Goal: Task Accomplishment & Management: Complete application form

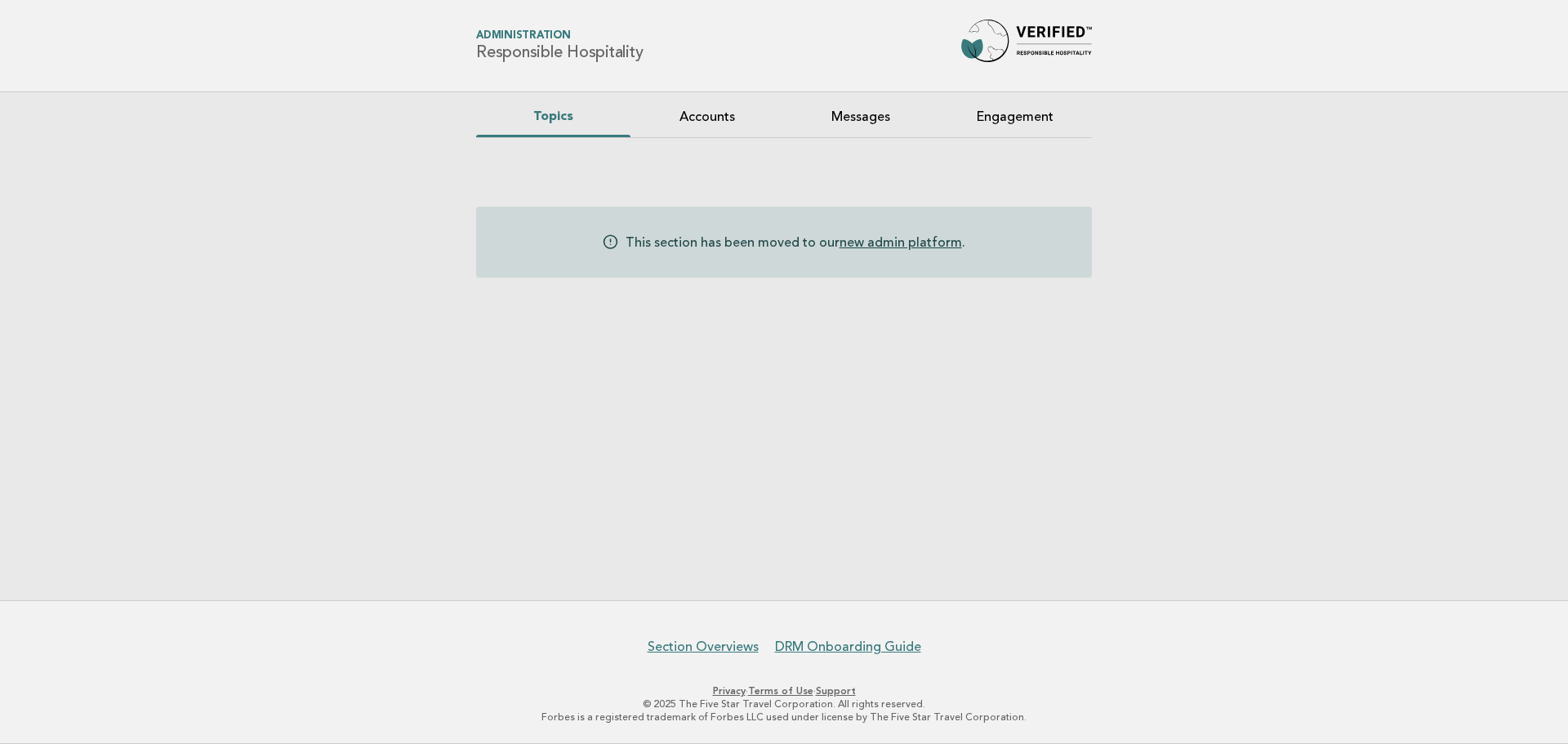
click at [884, 244] on link "new admin platform" at bounding box center [900, 243] width 122 height 16
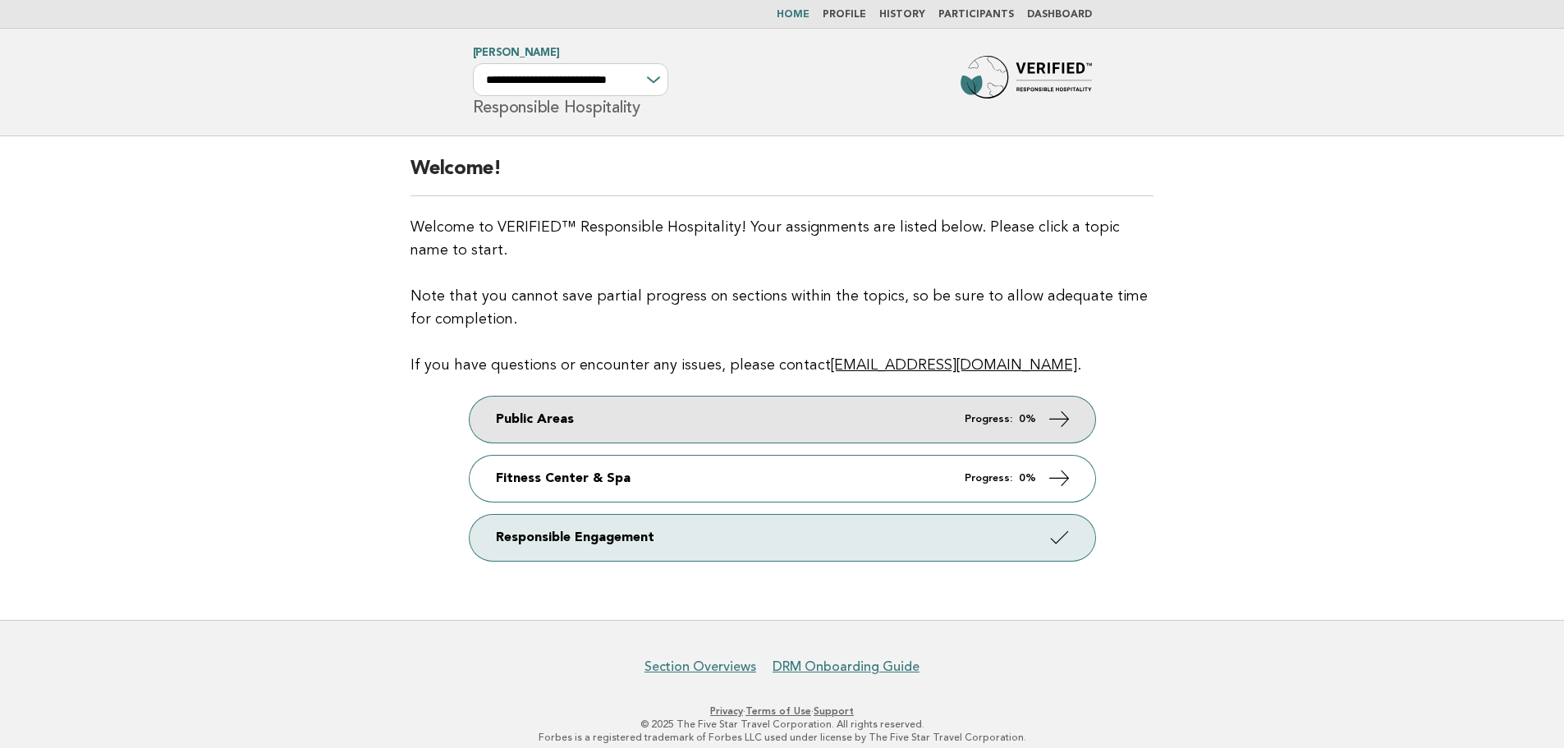
click at [686, 425] on link "Public Areas Progress: 0%" at bounding box center [783, 420] width 626 height 46
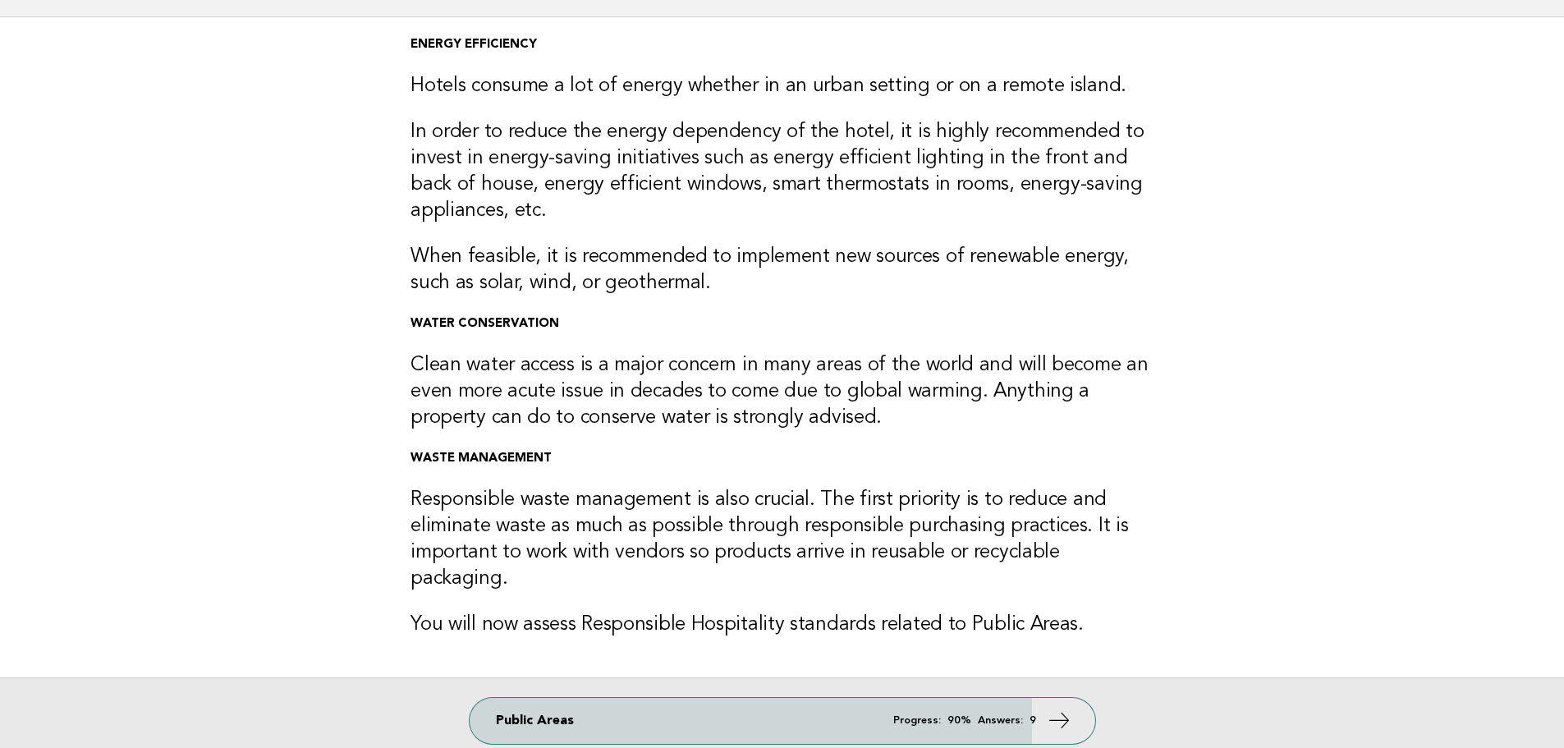
scroll to position [108, 0]
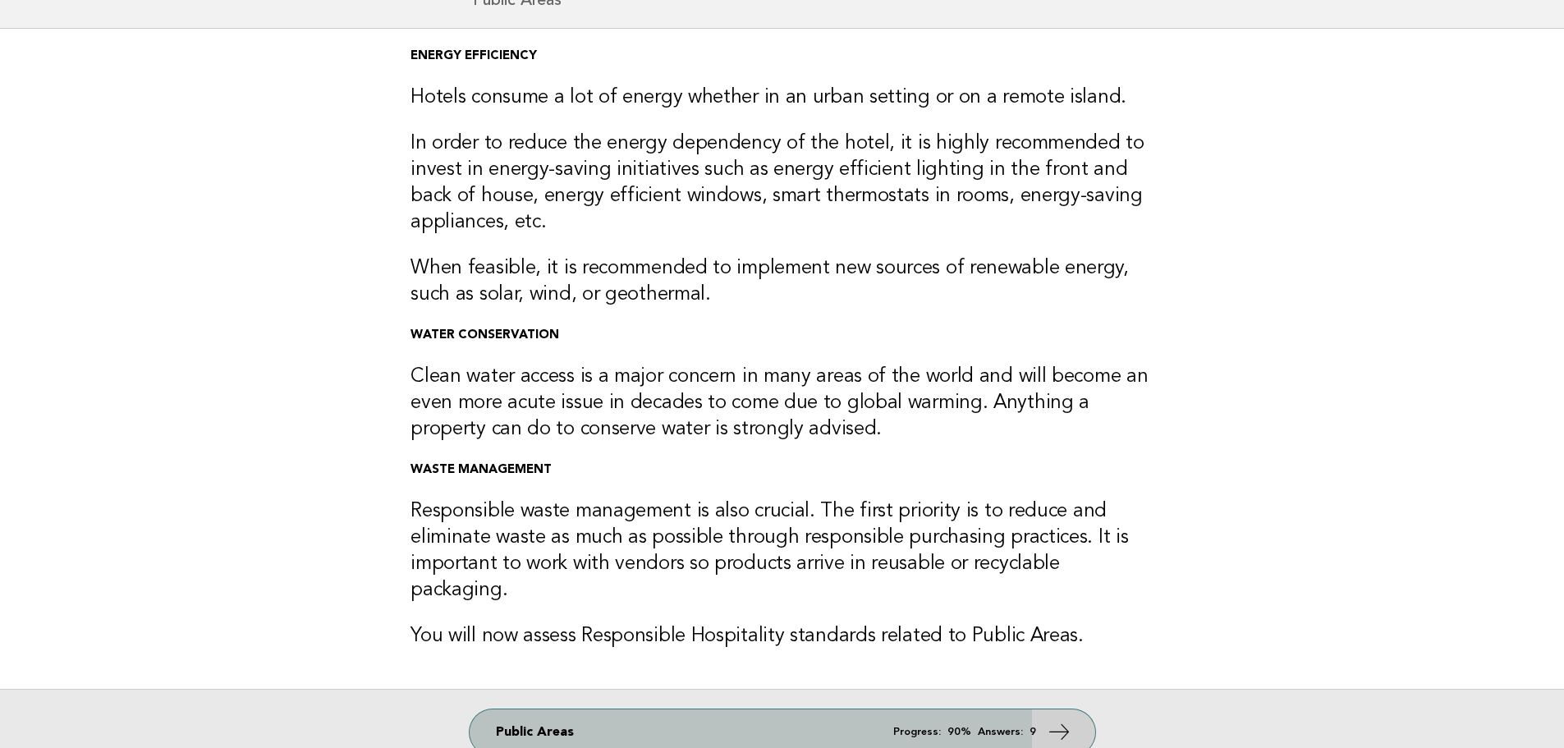
click at [654, 718] on link "Public Areas Progress: 90% Answers: 9" at bounding box center [783, 733] width 626 height 46
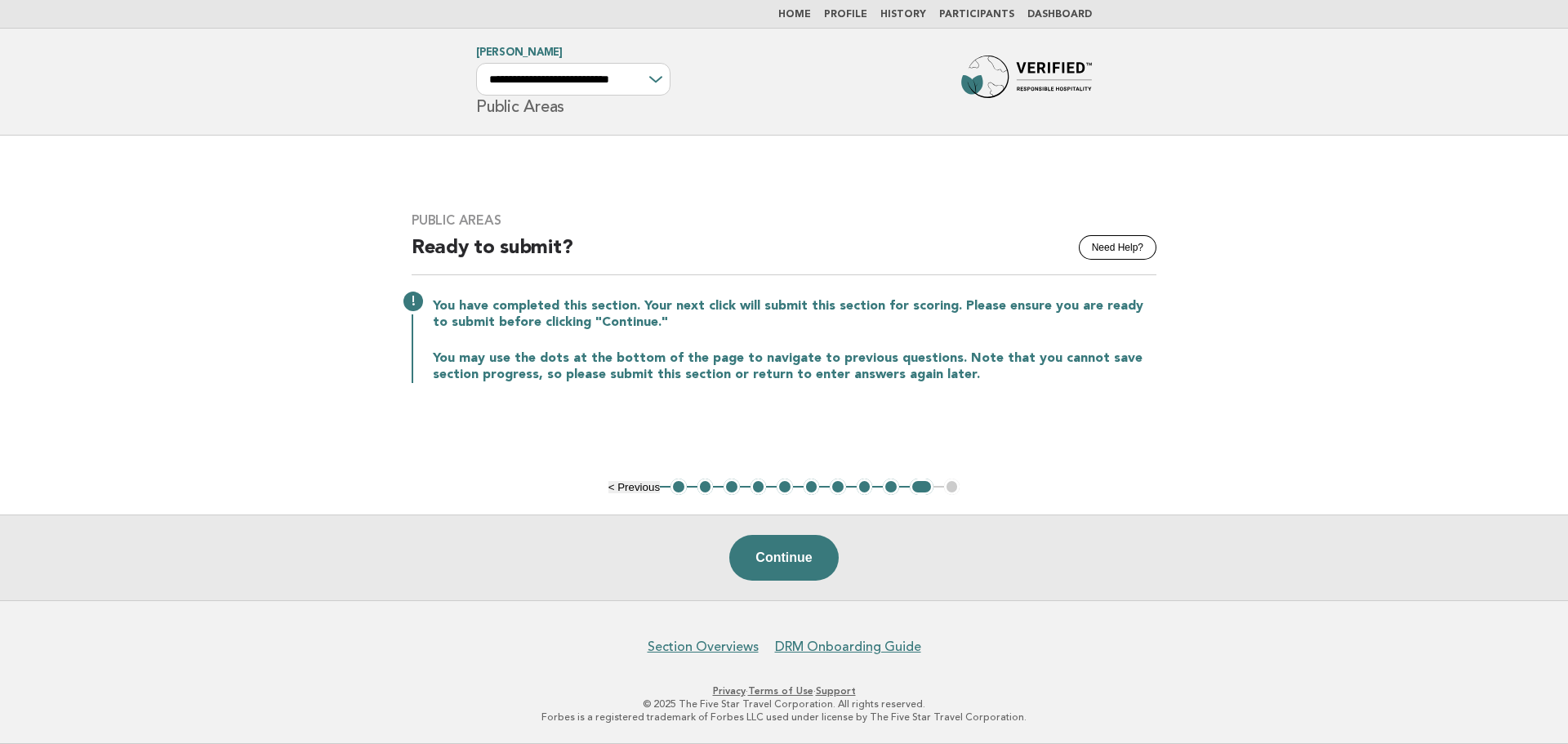
click at [675, 486] on button "1" at bounding box center [678, 486] width 16 height 16
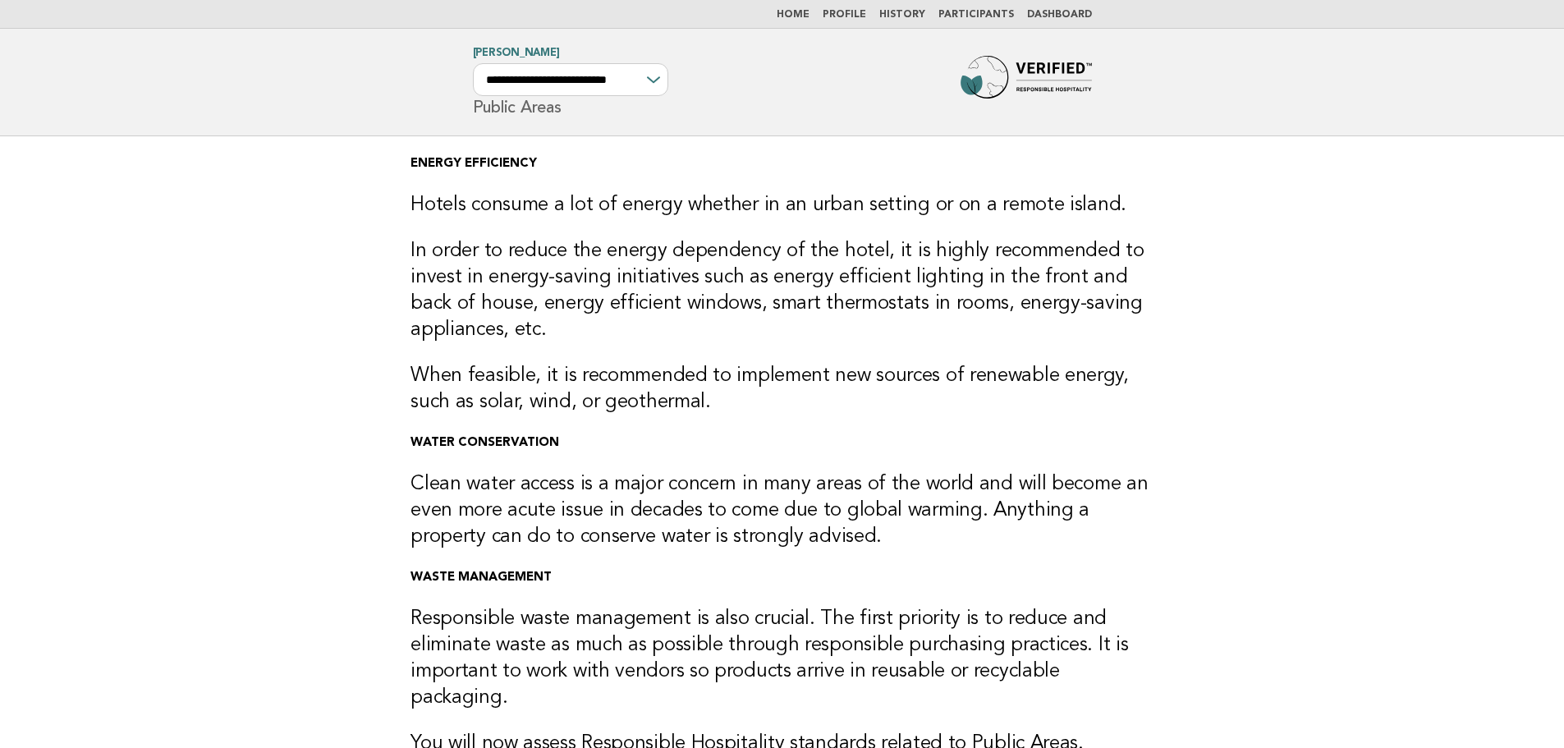
click at [1056, 46] on header "**********" at bounding box center [782, 83] width 1564 height 108
click at [1045, 75] on img at bounding box center [1026, 82] width 131 height 53
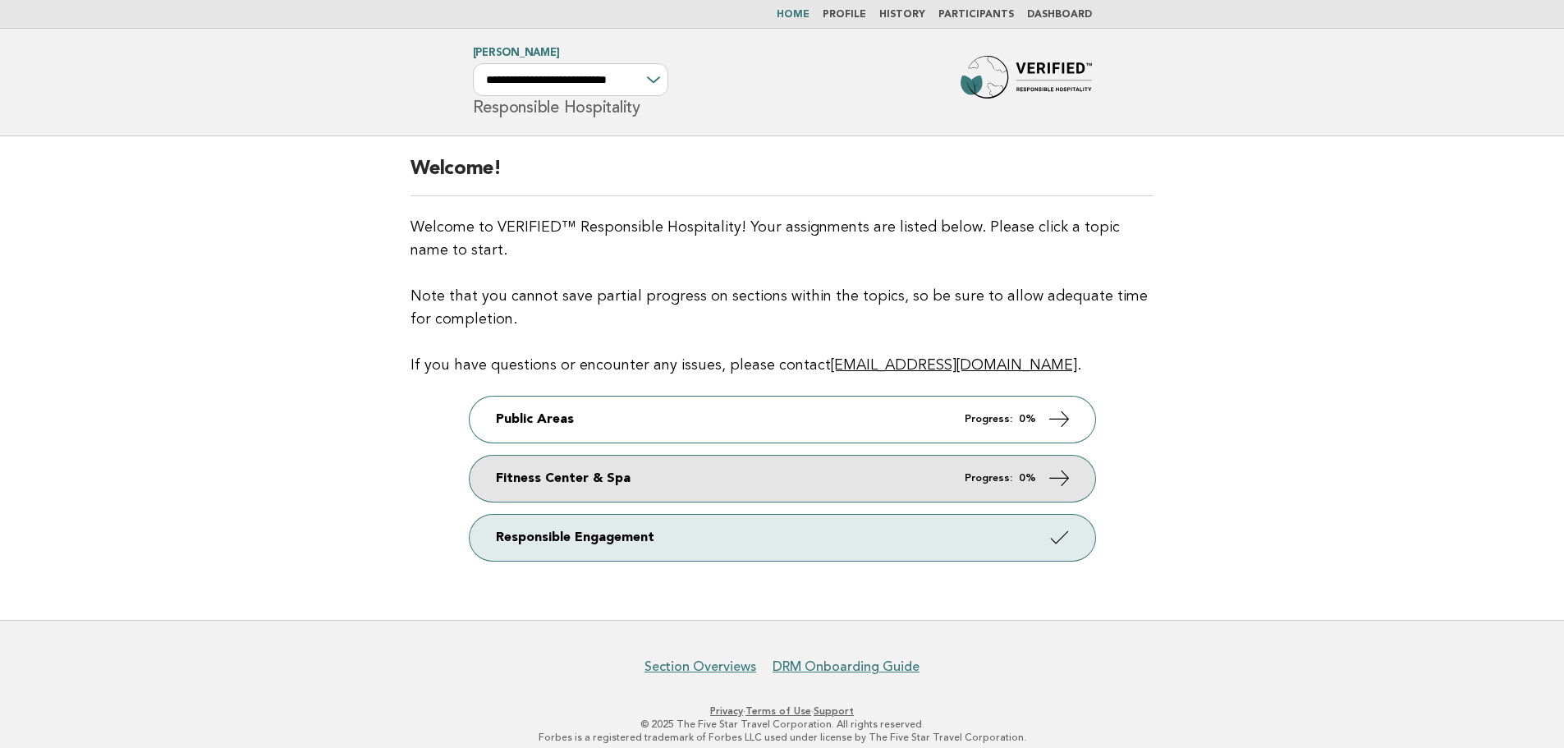
click at [555, 481] on link "Fitness Center & Spa Progress: 0%" at bounding box center [783, 479] width 626 height 46
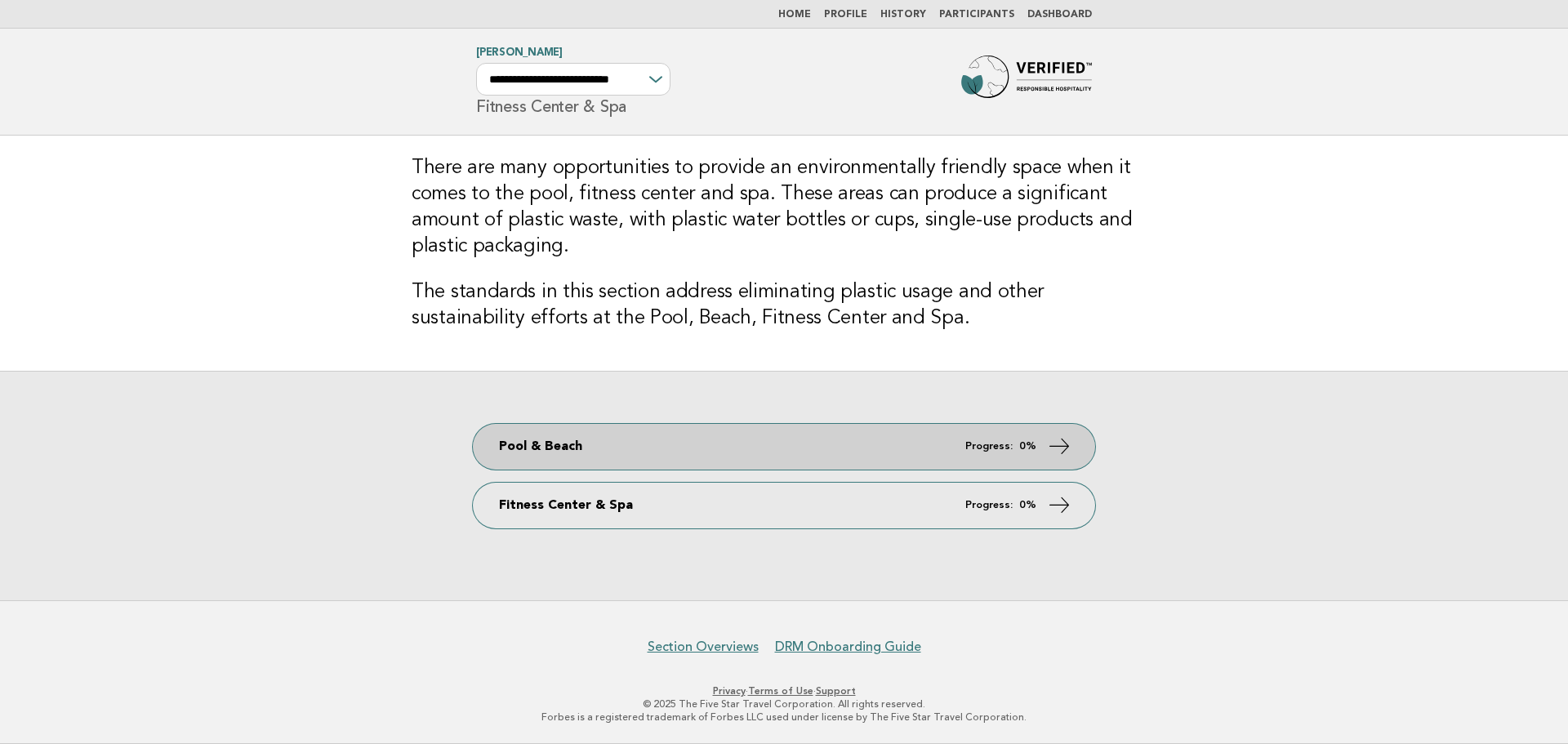
click at [552, 442] on link "Pool & Beach Progress: 0%" at bounding box center [784, 447] width 622 height 46
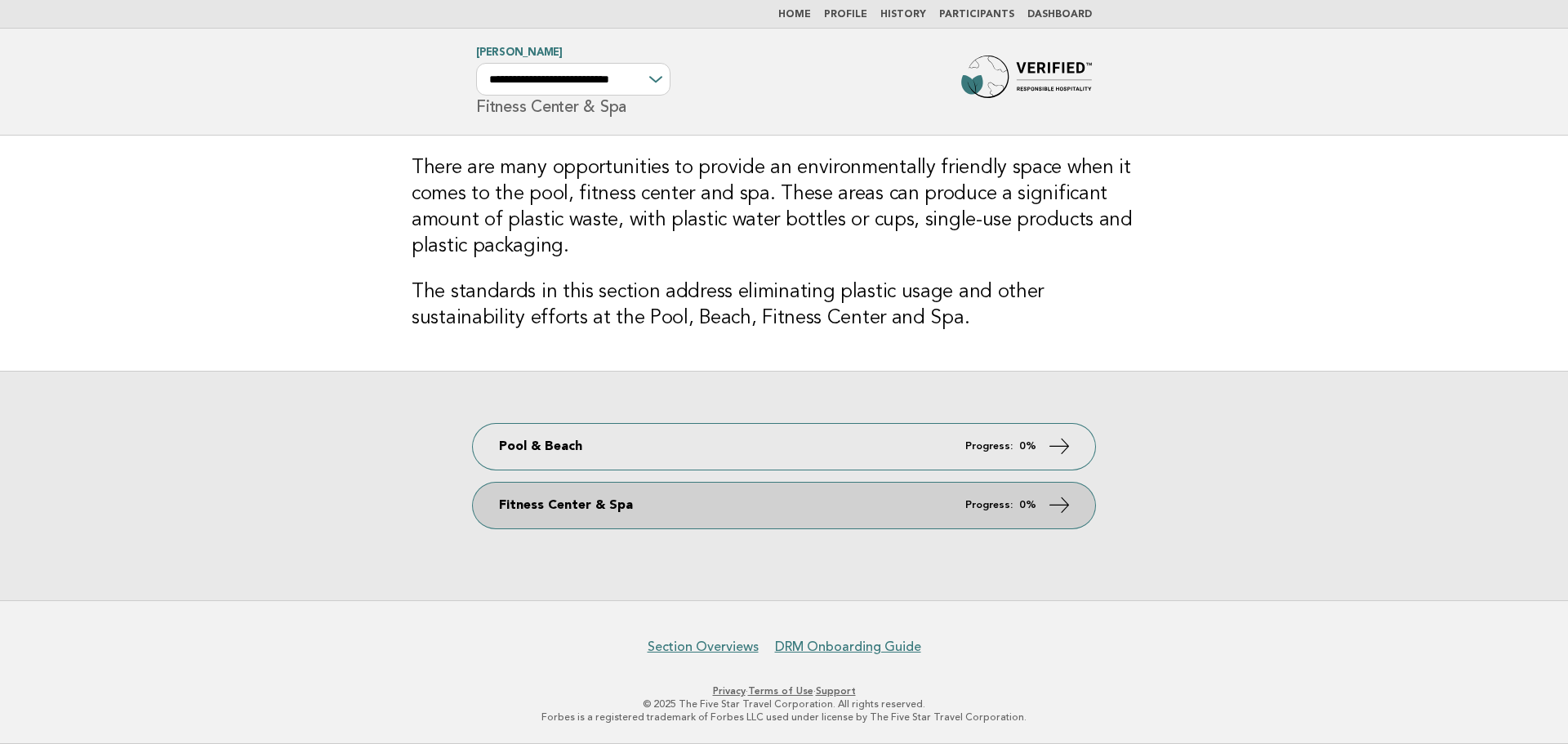
click at [557, 502] on link "Fitness Center & Spa Progress: 0%" at bounding box center [784, 505] width 622 height 46
